Goal: Information Seeking & Learning: Learn about a topic

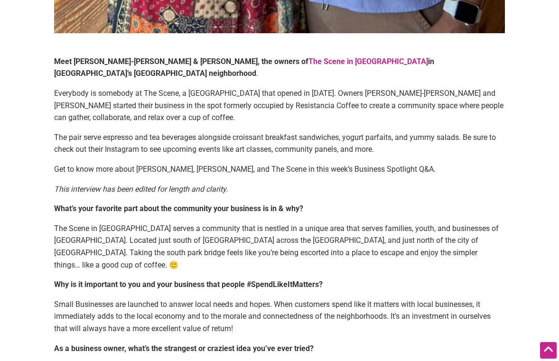
scroll to position [667, 0]
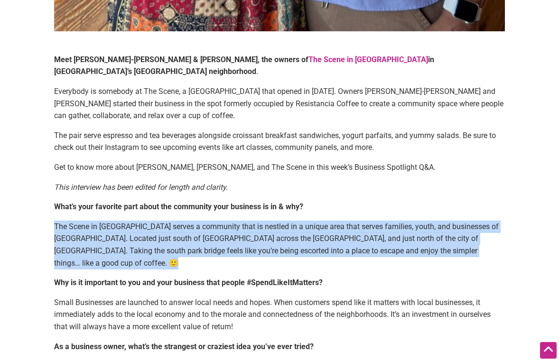
drag, startPoint x: 55, startPoint y: 216, endPoint x: 376, endPoint y: 249, distance: 321.8
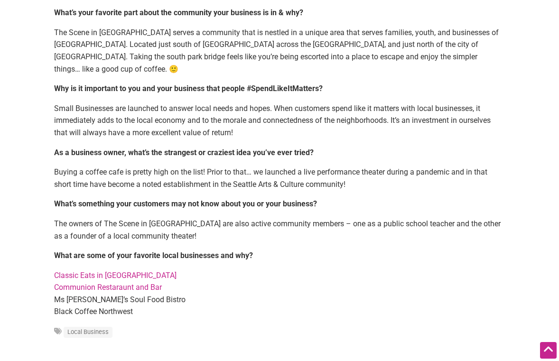
scroll to position [864, 0]
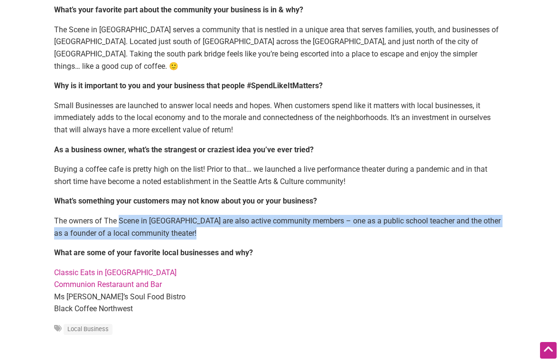
drag, startPoint x: 121, startPoint y: 192, endPoint x: 251, endPoint y: 216, distance: 132.6
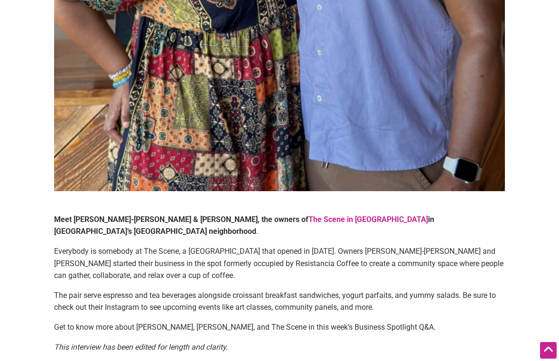
scroll to position [522, 0]
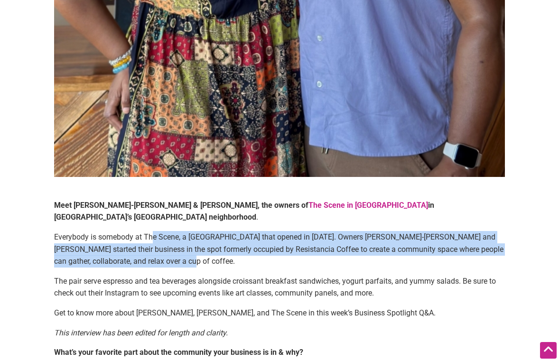
drag, startPoint x: 154, startPoint y: 224, endPoint x: 252, endPoint y: 247, distance: 100.9
click at [252, 247] on p "Everybody is somebody at The Scene, a [GEOGRAPHIC_DATA] that opened in [DATE]. …" at bounding box center [279, 249] width 450 height 37
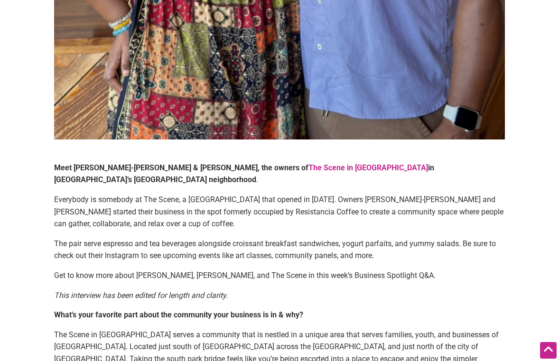
scroll to position [566, 0]
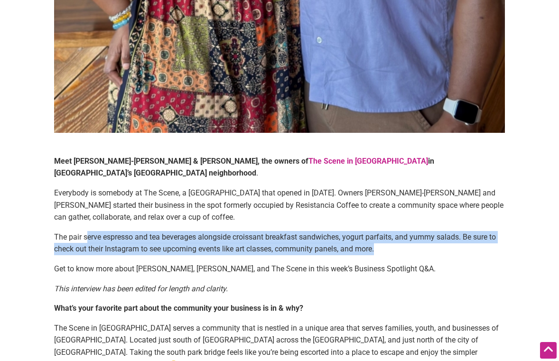
drag, startPoint x: 87, startPoint y: 223, endPoint x: 396, endPoint y: 239, distance: 309.1
click at [396, 239] on p "The pair serve espresso and tea beverages alongside croissant breakfast sandwic…" at bounding box center [279, 243] width 450 height 24
click at [393, 237] on p "The pair serve espresso and tea beverages alongside croissant breakfast sandwic…" at bounding box center [279, 243] width 450 height 24
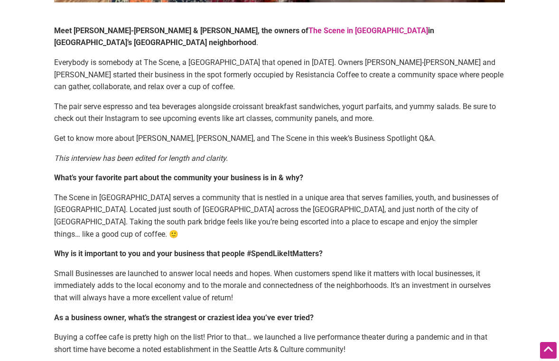
scroll to position [706, 0]
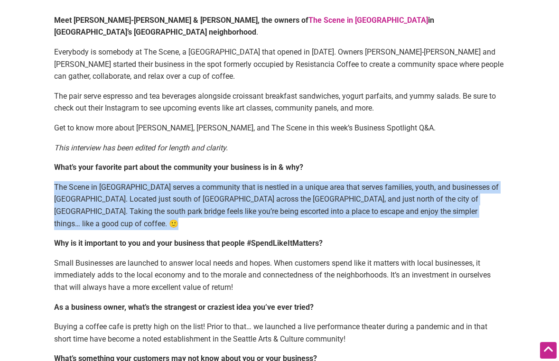
drag, startPoint x: 124, startPoint y: 167, endPoint x: 396, endPoint y: 206, distance: 274.4
drag, startPoint x: 395, startPoint y: 206, endPoint x: 388, endPoint y: 204, distance: 7.7
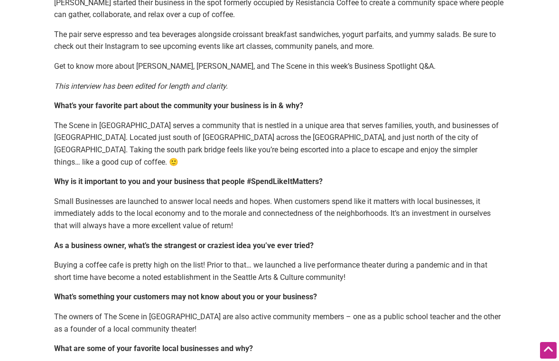
scroll to position [772, 0]
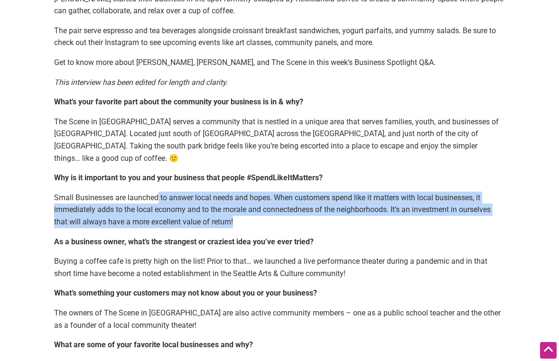
drag, startPoint x: 175, startPoint y: 176, endPoint x: 277, endPoint y: 204, distance: 105.8
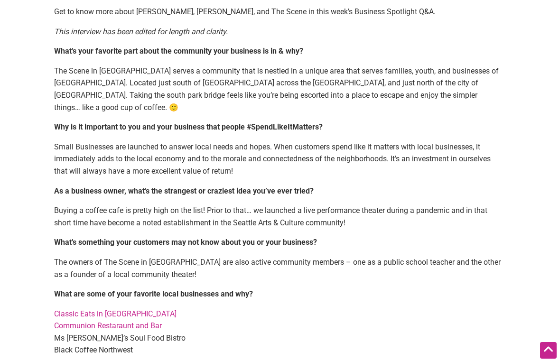
scroll to position [830, 0]
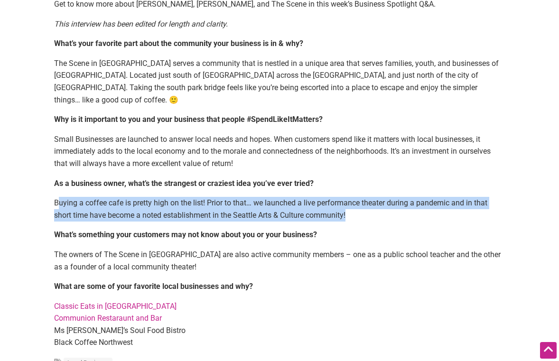
drag, startPoint x: 63, startPoint y: 178, endPoint x: 217, endPoint y: 199, distance: 155.6
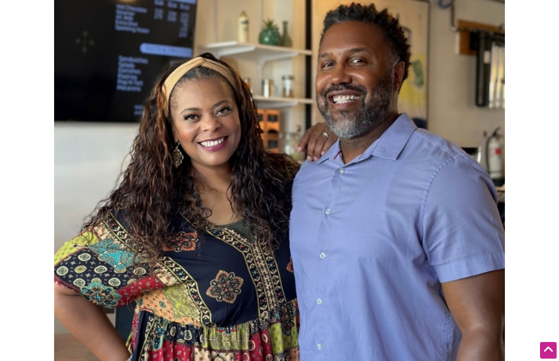
scroll to position [0, 0]
